Goal: Task Accomplishment & Management: Use online tool/utility

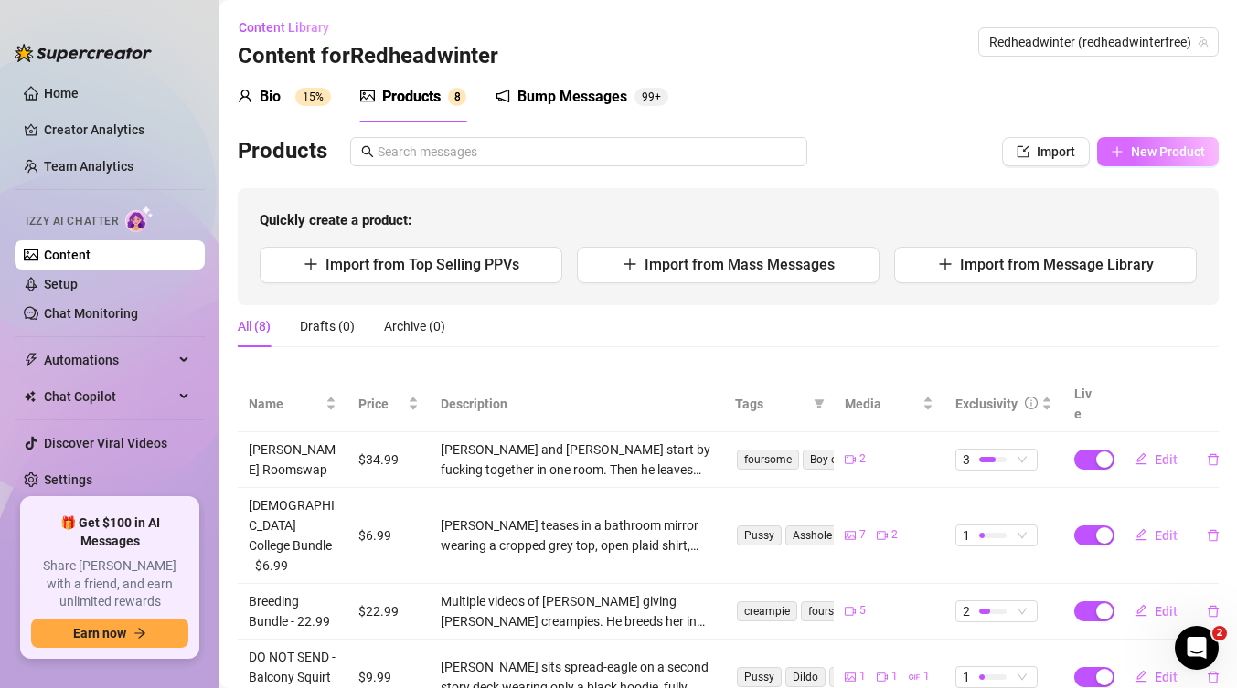
click at [1154, 152] on span "New Product" at bounding box center [1168, 151] width 74 height 15
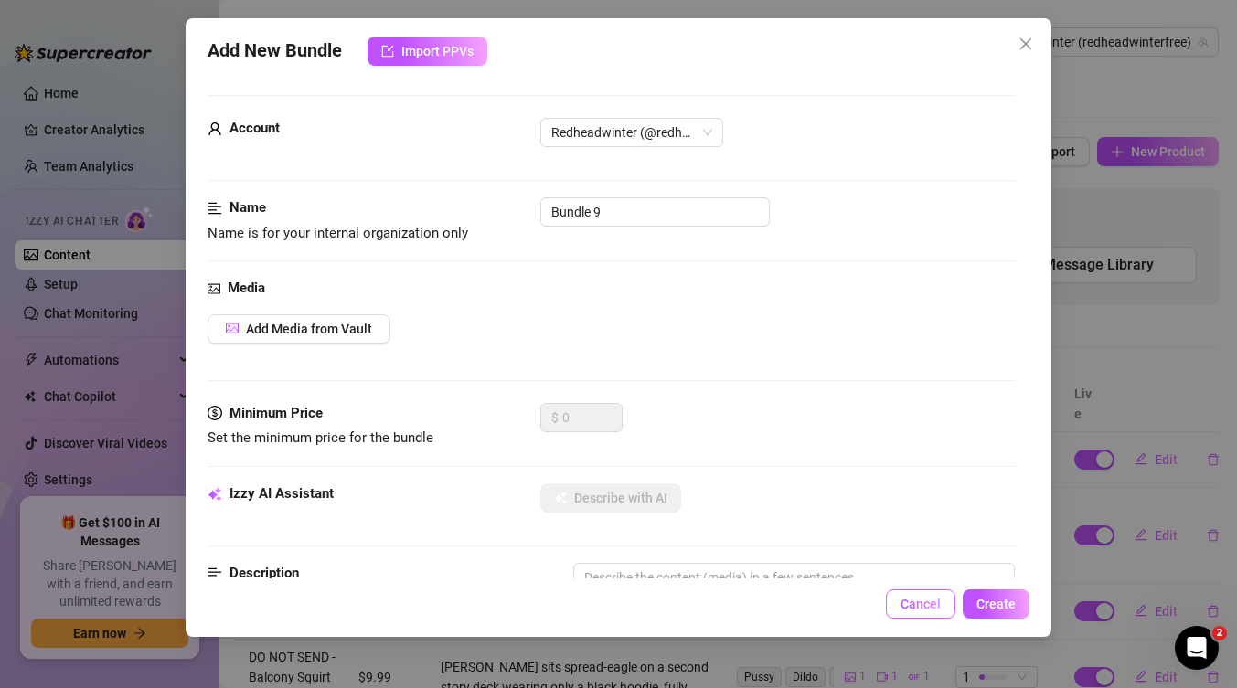
click at [902, 610] on button "Cancel" at bounding box center [920, 604] width 69 height 29
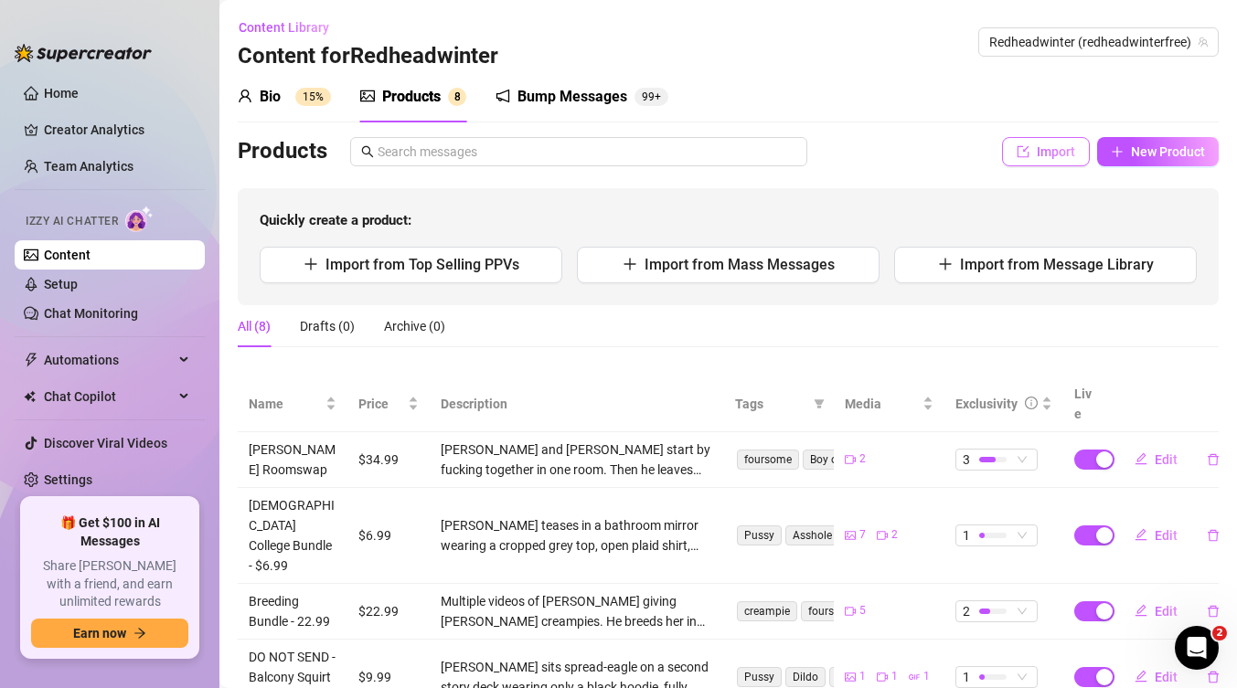
click at [1059, 149] on span "Import" at bounding box center [1056, 151] width 38 height 15
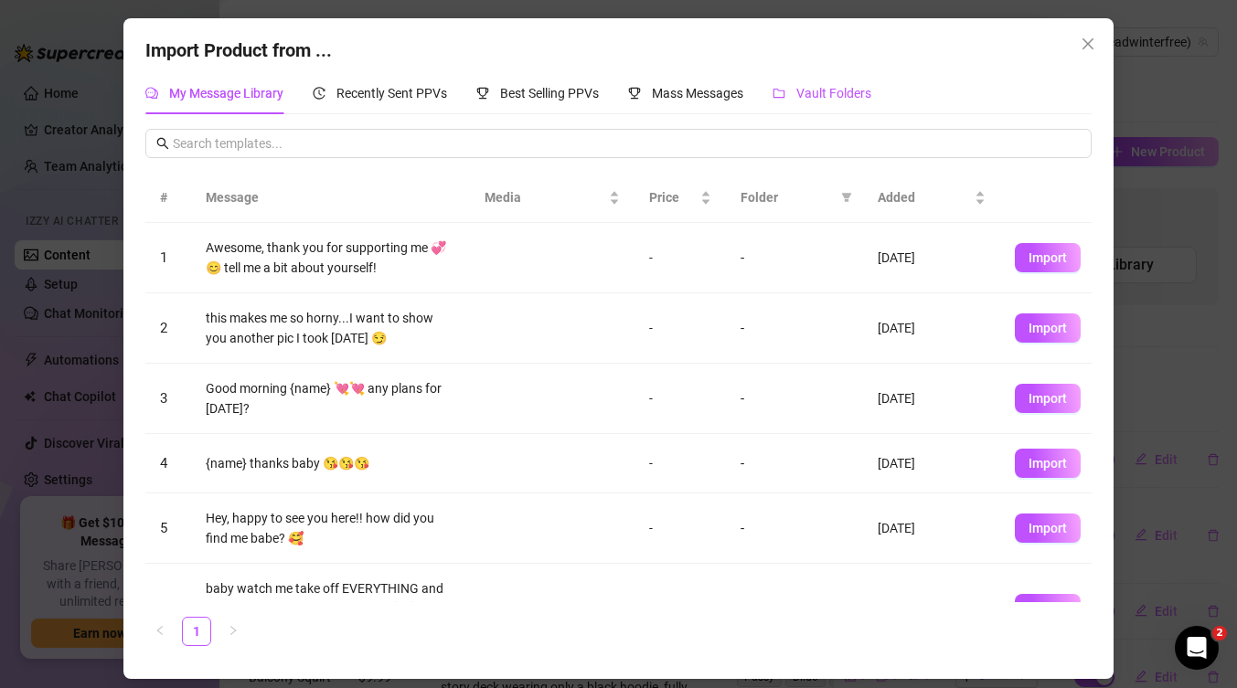
click at [844, 92] on span "Vault Folders" at bounding box center [833, 93] width 75 height 15
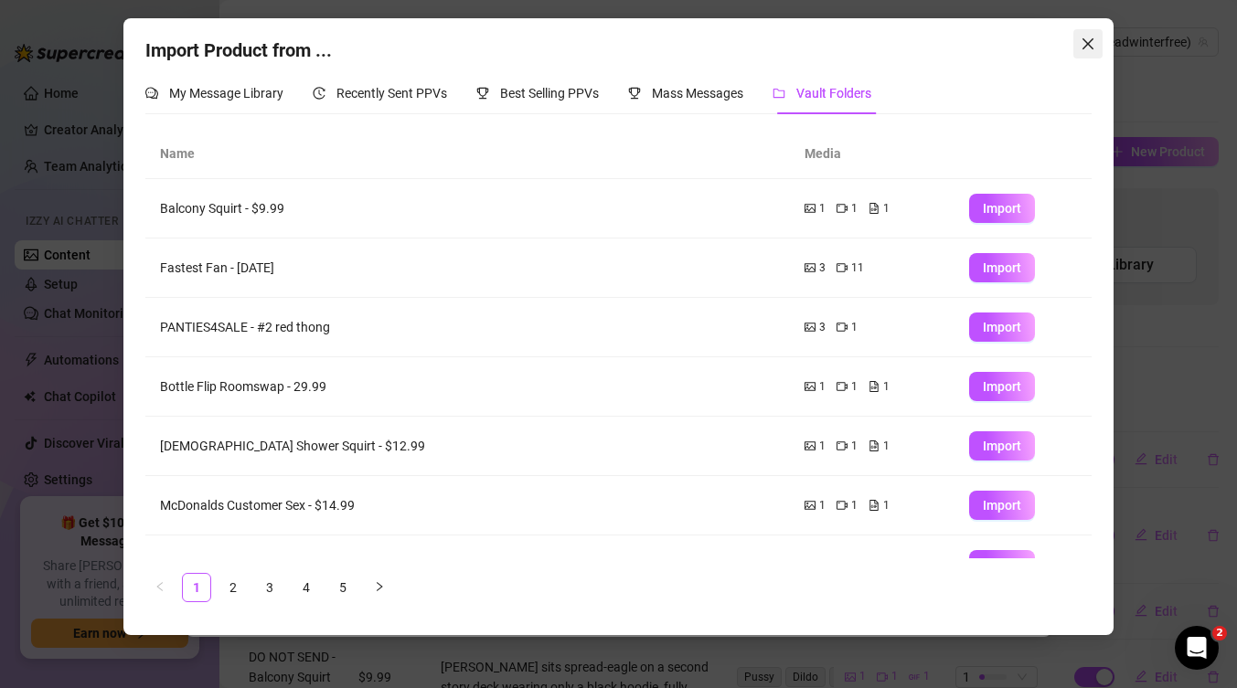
click at [1092, 37] on icon "close" at bounding box center [1087, 44] width 15 height 15
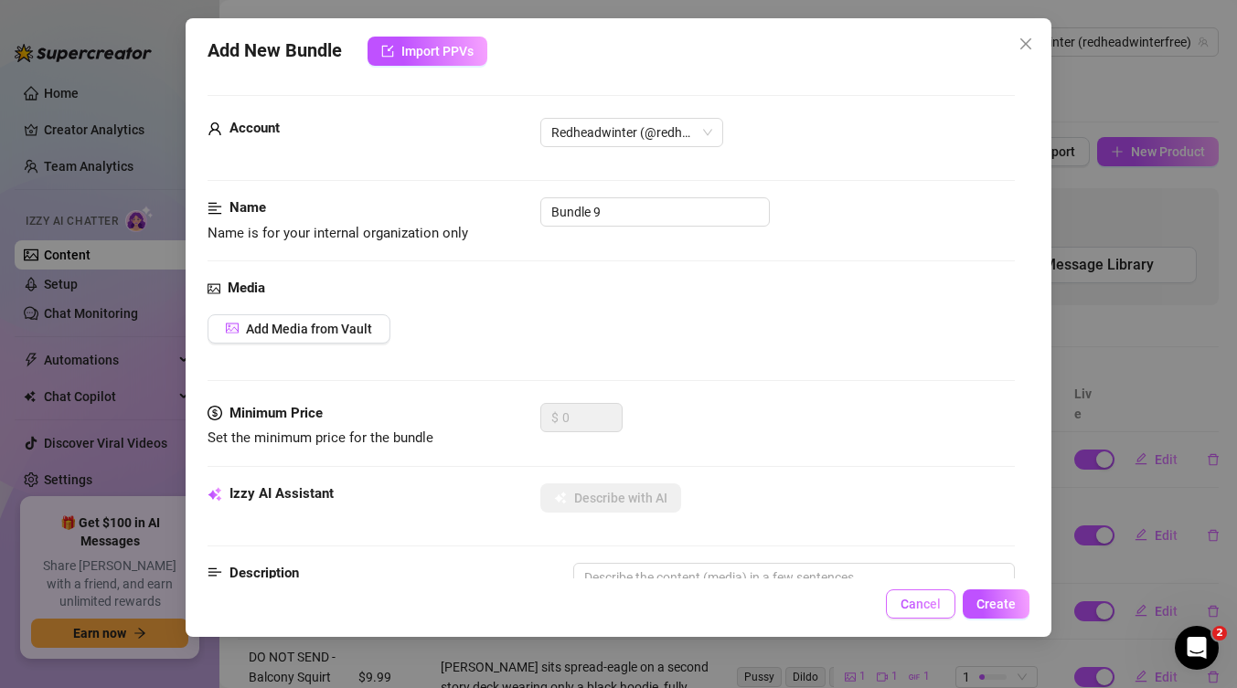
click at [926, 594] on button "Cancel" at bounding box center [920, 604] width 69 height 29
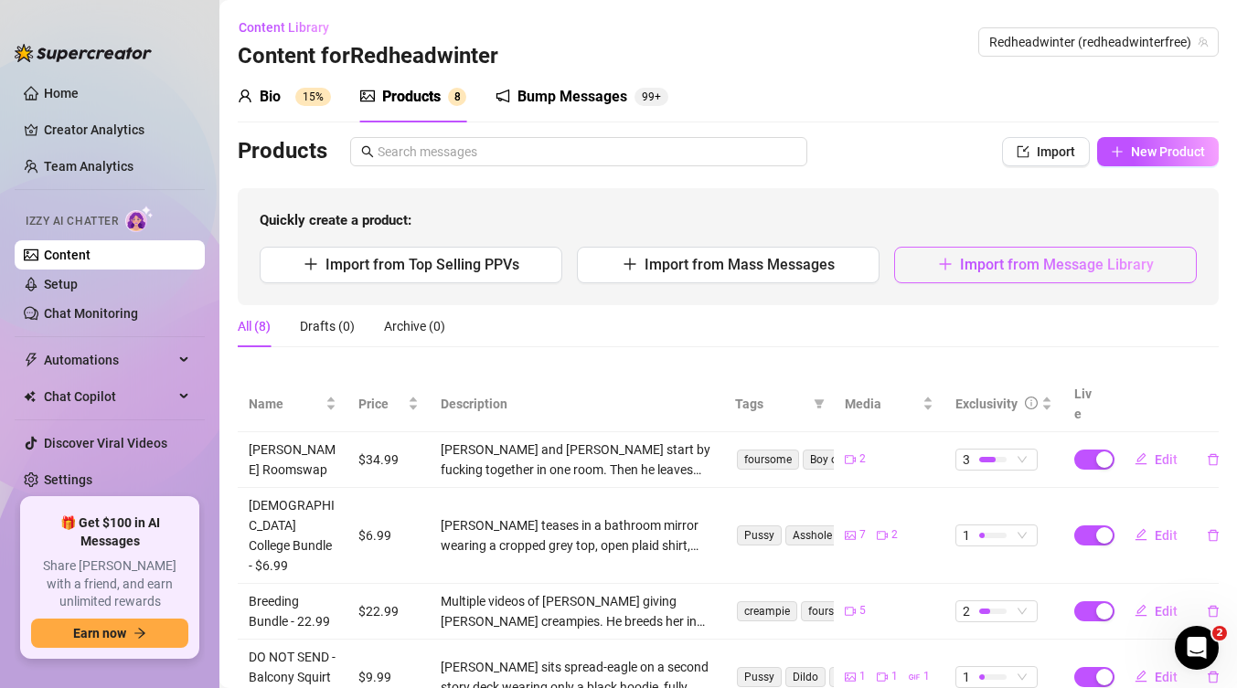
click at [994, 267] on span "Import from Message Library" at bounding box center [1057, 264] width 194 height 17
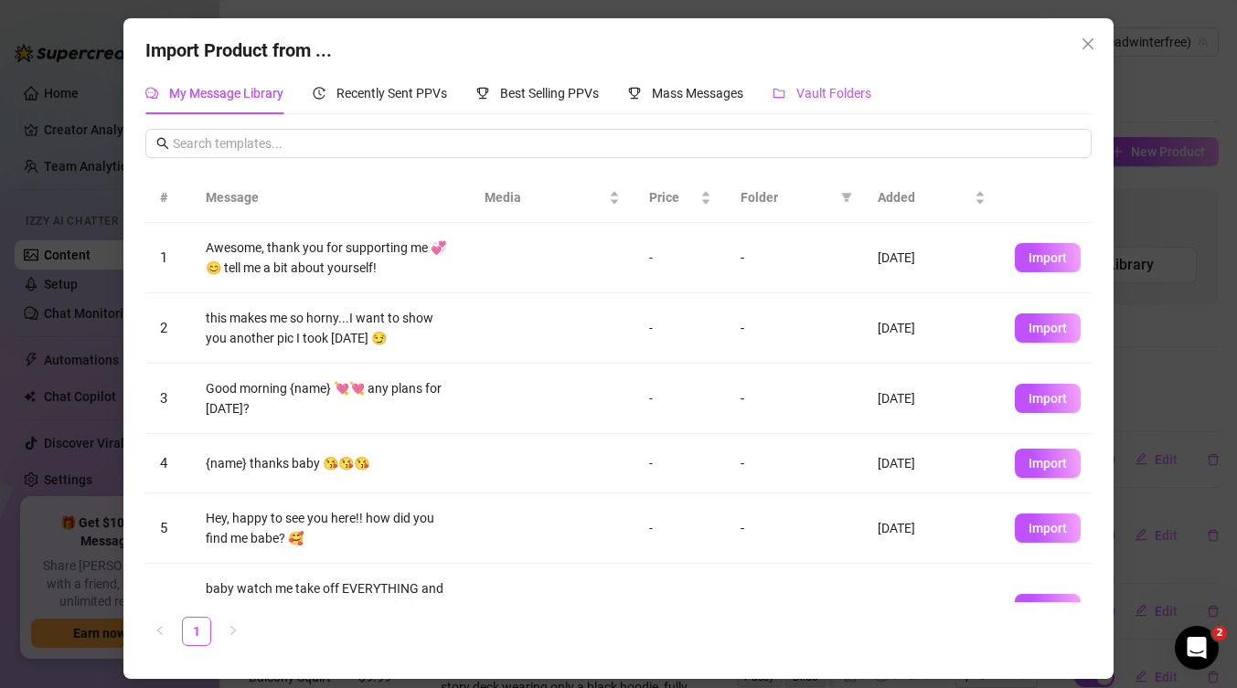
click at [841, 98] on span "Vault Folders" at bounding box center [833, 93] width 75 height 15
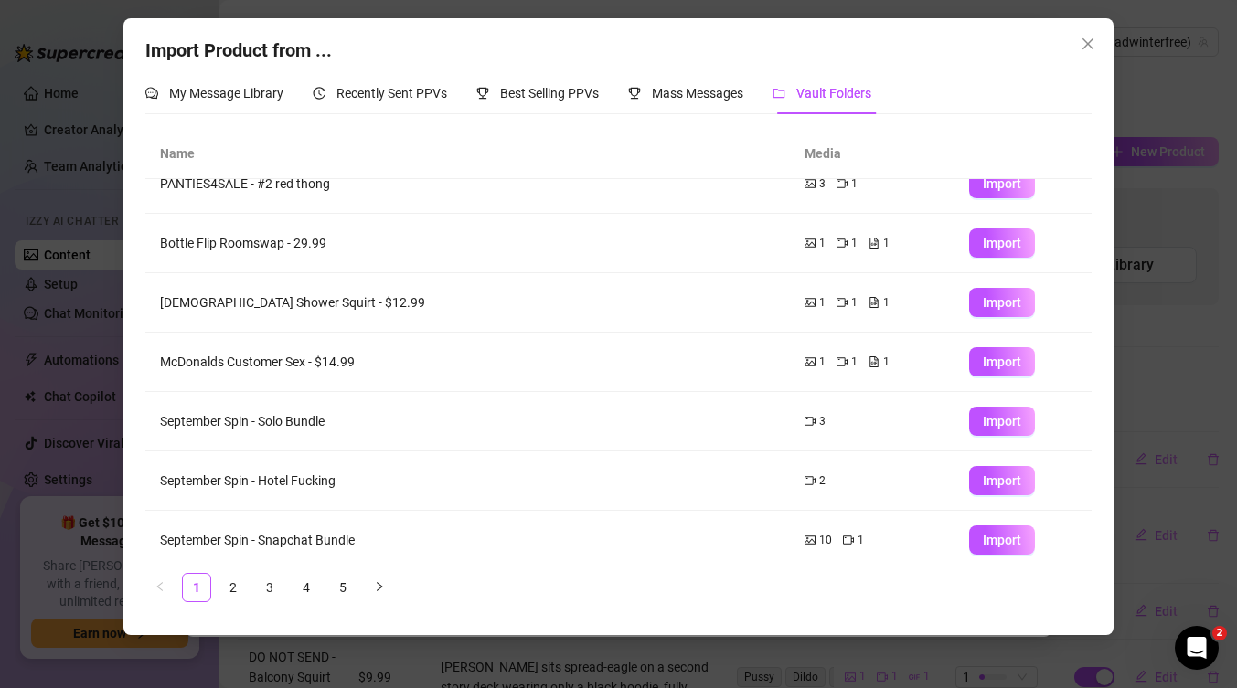
scroll to position [216, 0]
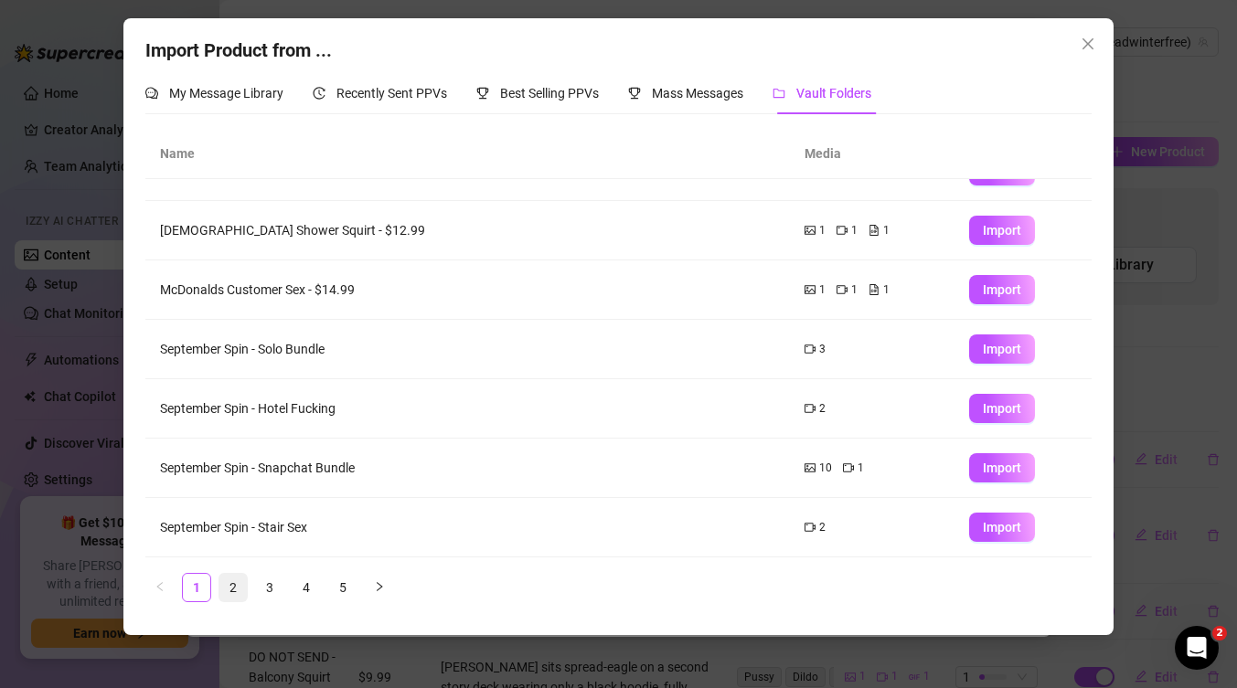
click at [227, 594] on link "2" at bounding box center [232, 587] width 27 height 27
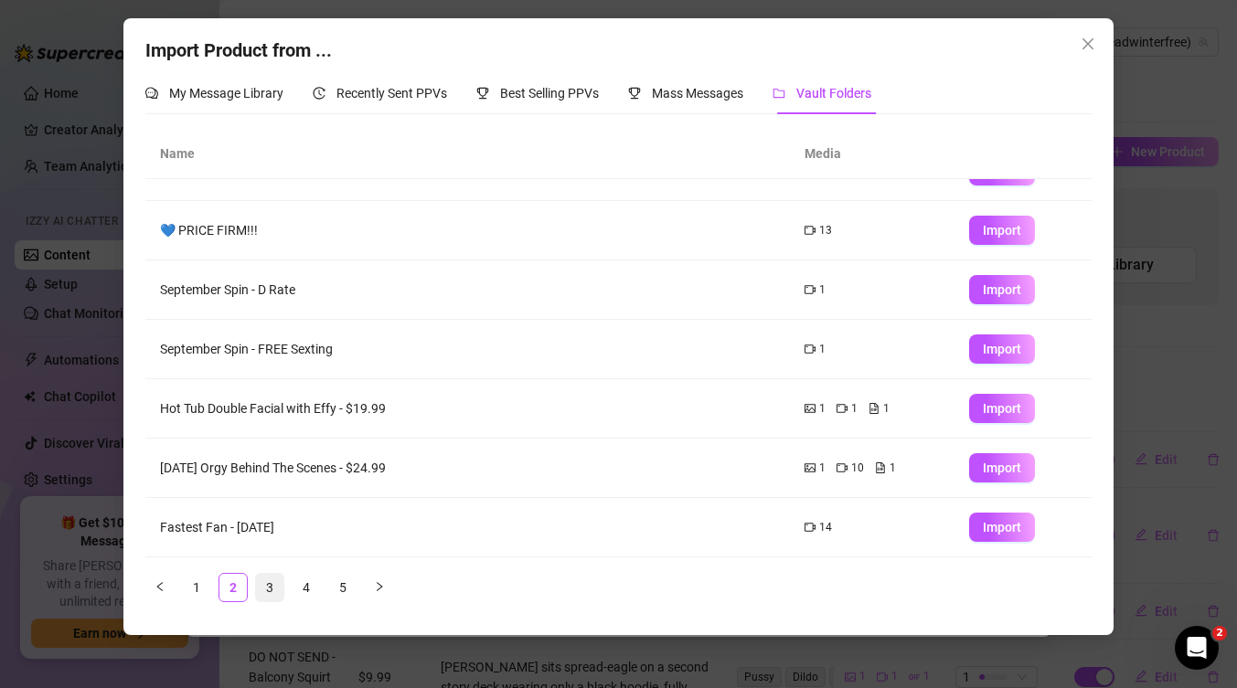
click at [266, 586] on link "3" at bounding box center [269, 587] width 27 height 27
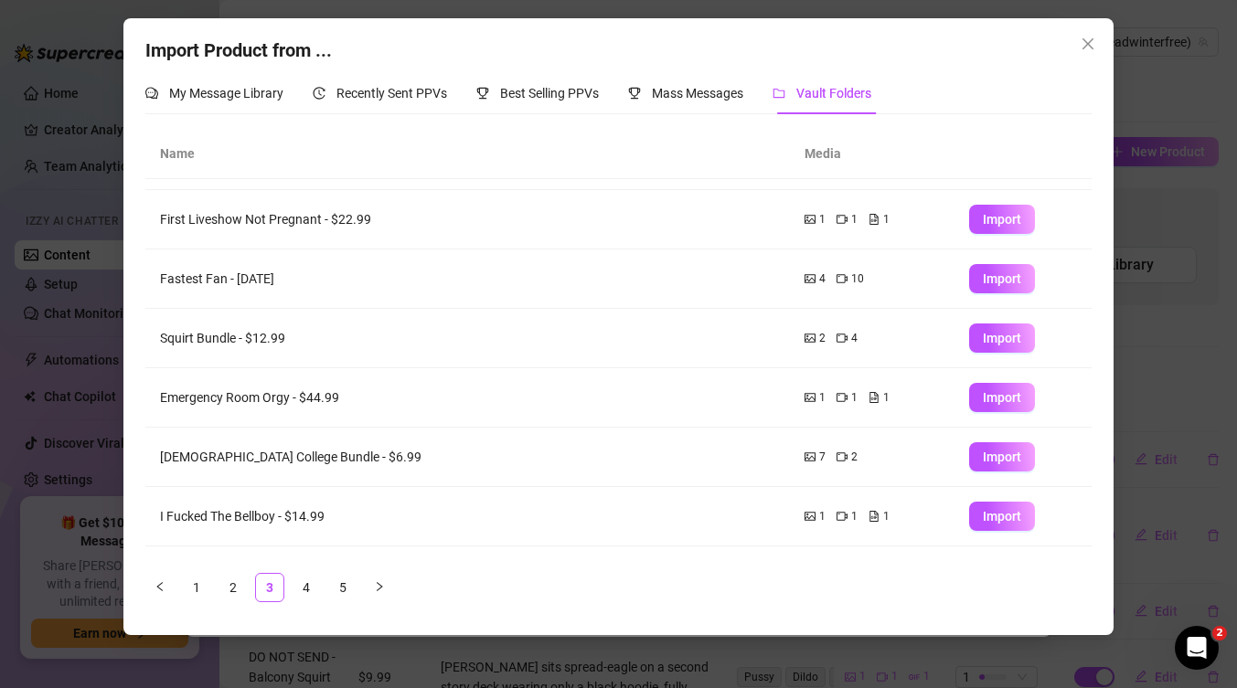
scroll to position [48, 0]
click at [308, 588] on link "4" at bounding box center [305, 587] width 27 height 27
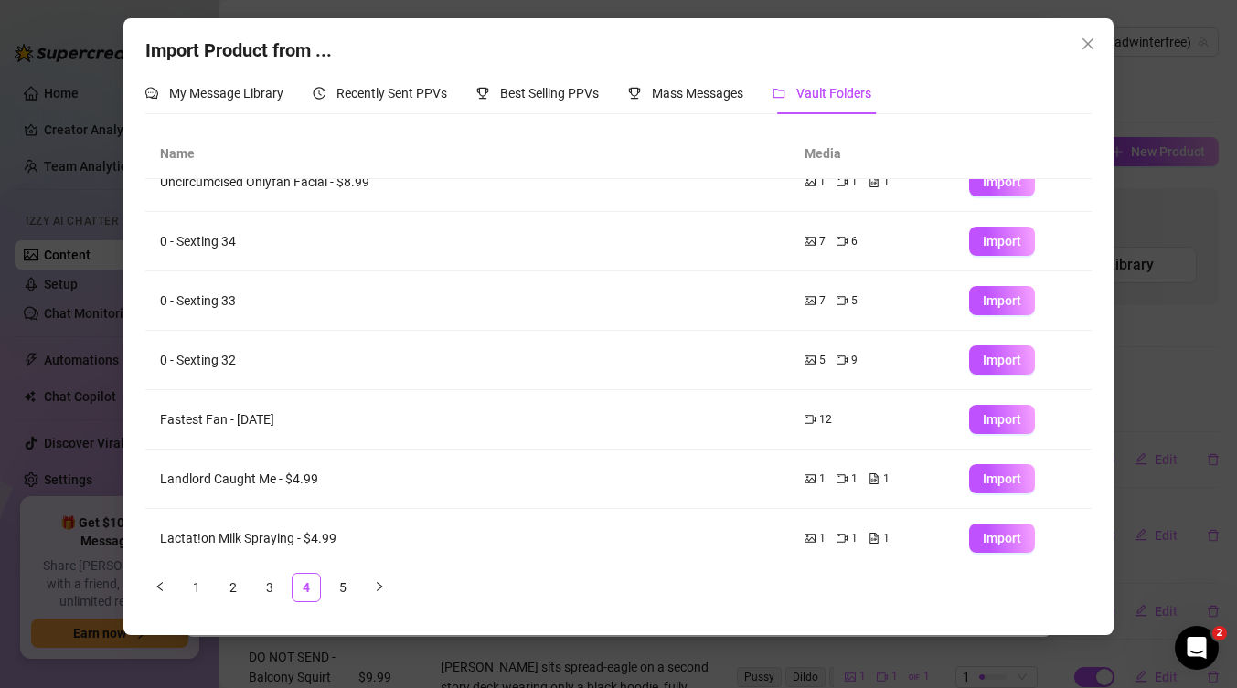
scroll to position [216, 0]
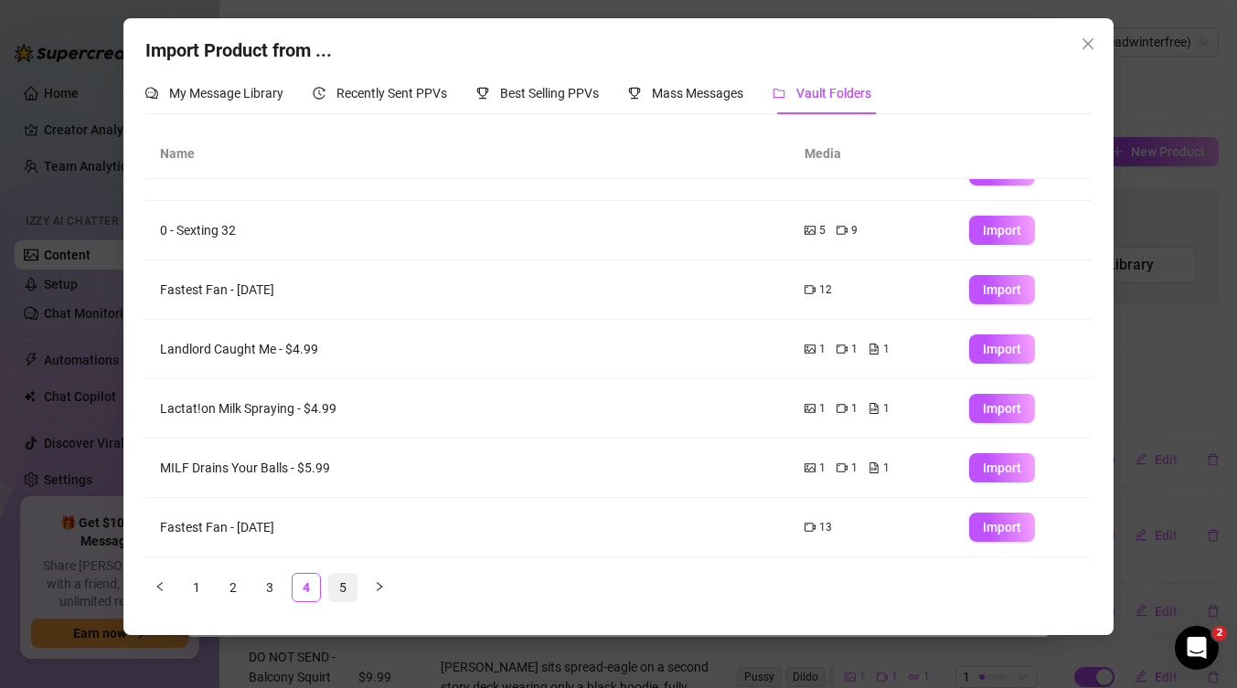
click at [337, 590] on link "5" at bounding box center [342, 587] width 27 height 27
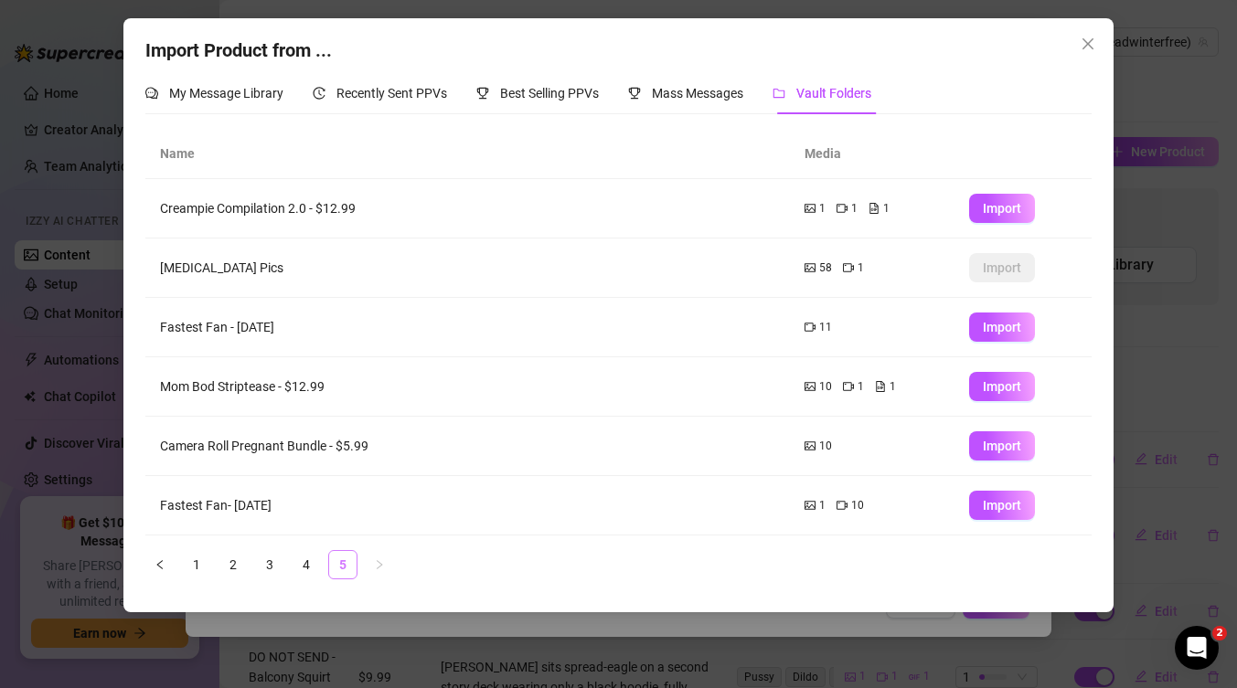
scroll to position [0, 0]
click at [1013, 212] on span "Import" at bounding box center [1002, 208] width 38 height 15
type textarea "Type your message here..."
